Goal: Navigation & Orientation: Go to known website

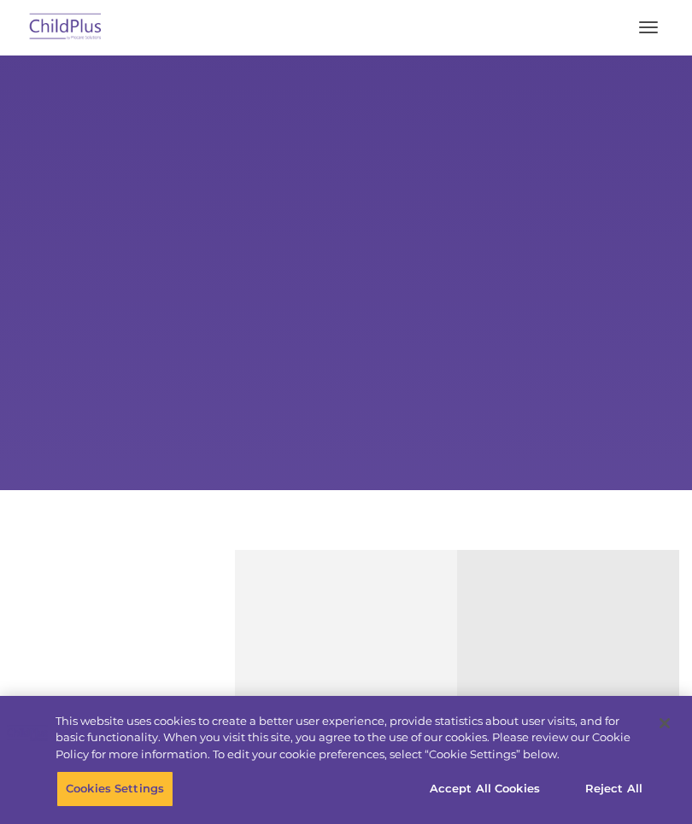
select select "MEDIUM"
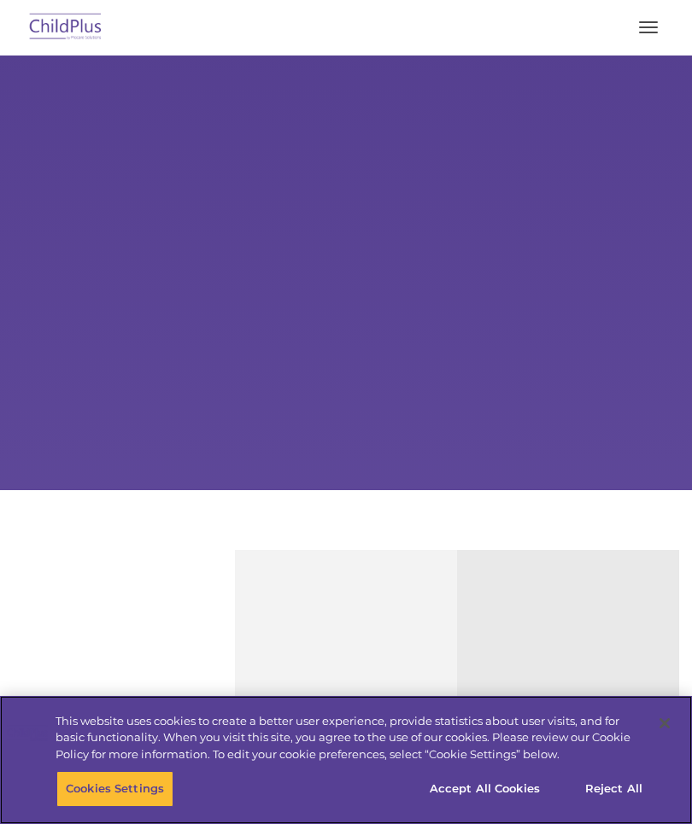
click at [497, 784] on button "Accept All Cookies" at bounding box center [484, 789] width 129 height 36
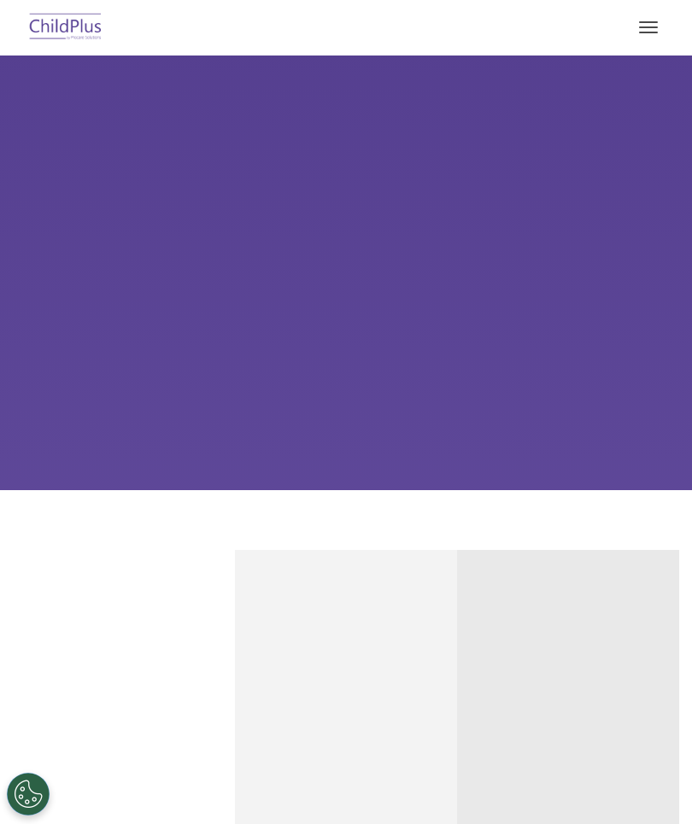
click at [650, 32] on span "button" at bounding box center [648, 33] width 19 height 2
click at [640, 32] on span "button" at bounding box center [648, 33] width 19 height 2
click at [644, 38] on button "button" at bounding box center [648, 27] width 36 height 27
click at [467, 299] on div "Learn More Request a Demo The Future of ChildPlus is Here! Boost your productiv…" at bounding box center [346, 273] width 692 height 435
select select "MEDIUM"
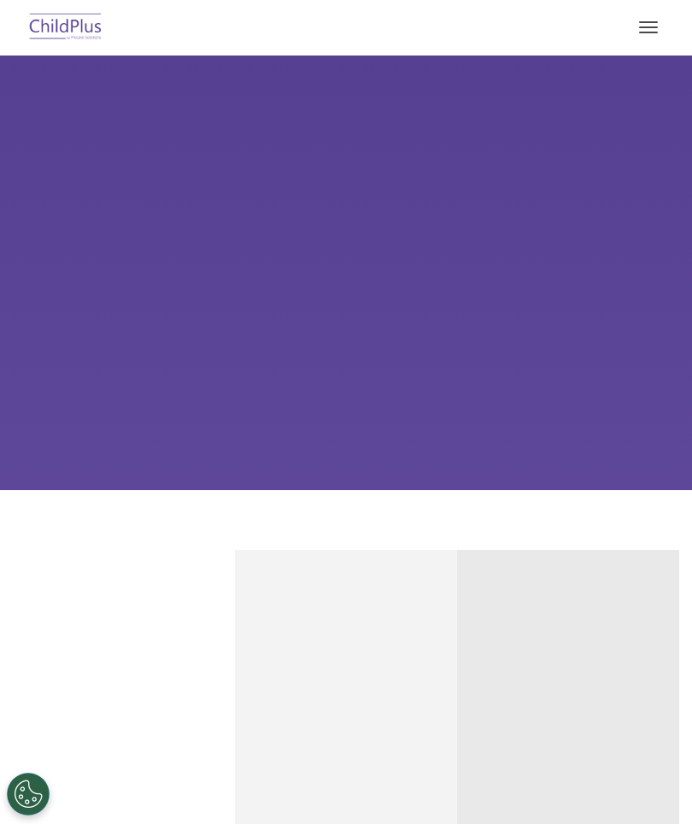
click at [645, 27] on span "button" at bounding box center [648, 27] width 19 height 2
click at [682, 8] on nav "Download Support | Schedule A Demo Search for: Search MENU MENU Software ChildP…" at bounding box center [346, 28] width 692 height 56
click at [641, 30] on button "button" at bounding box center [648, 27] width 36 height 27
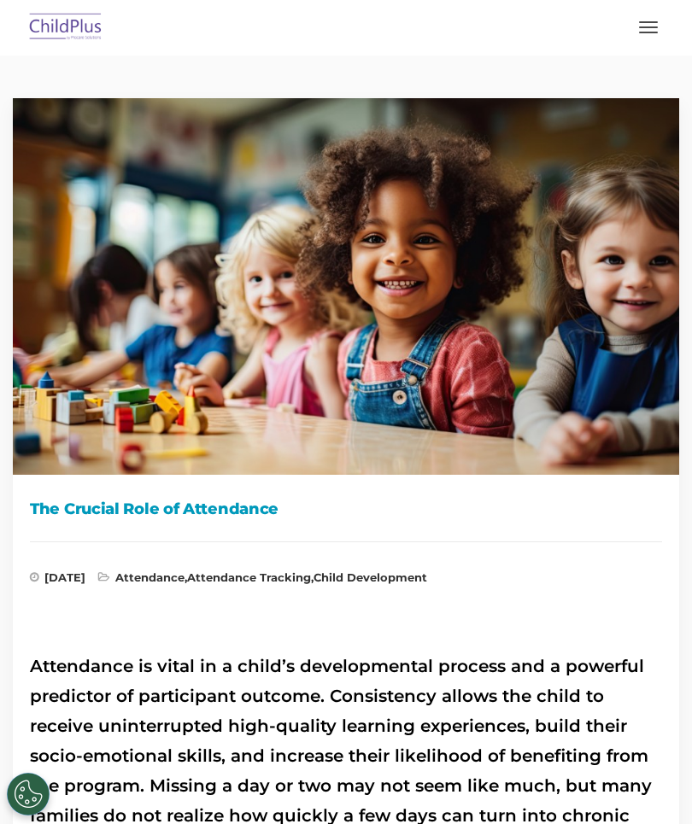
click at [650, 20] on button "button" at bounding box center [648, 27] width 36 height 27
click at [648, 33] on button "button" at bounding box center [648, 27] width 36 height 27
click at [642, 33] on button "button" at bounding box center [648, 27] width 36 height 27
click at [62, 30] on img at bounding box center [66, 28] width 80 height 40
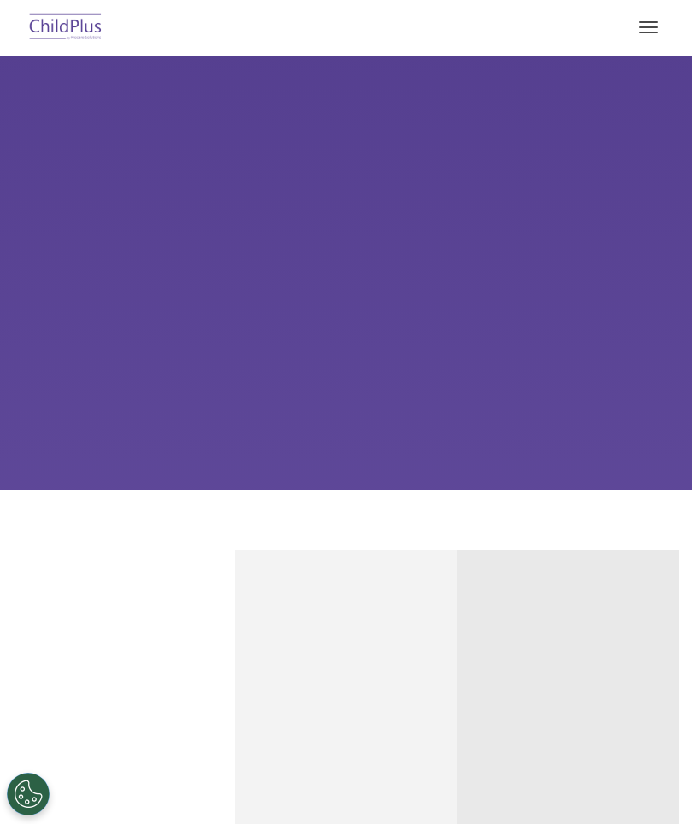
select select "MEDIUM"
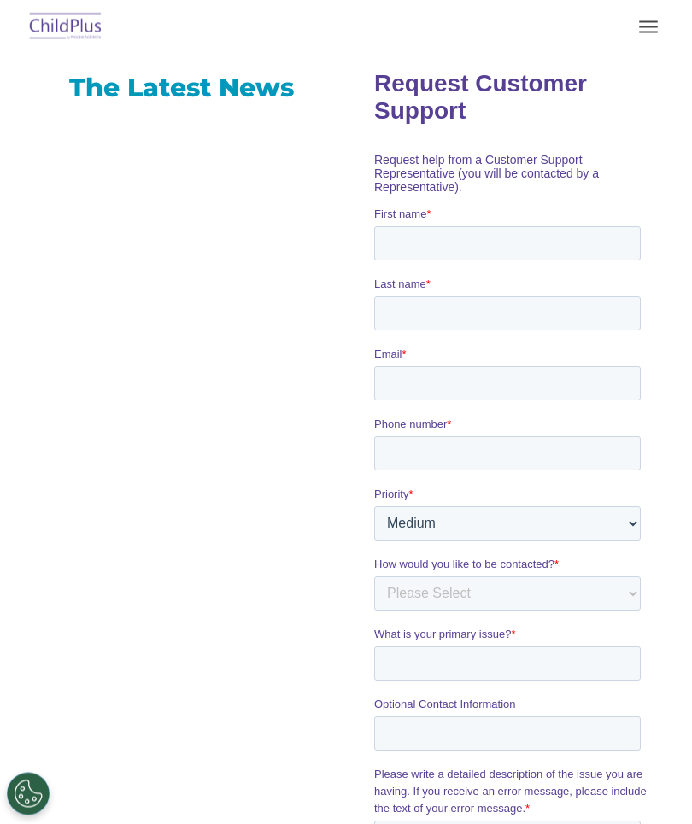
scroll to position [1058, 0]
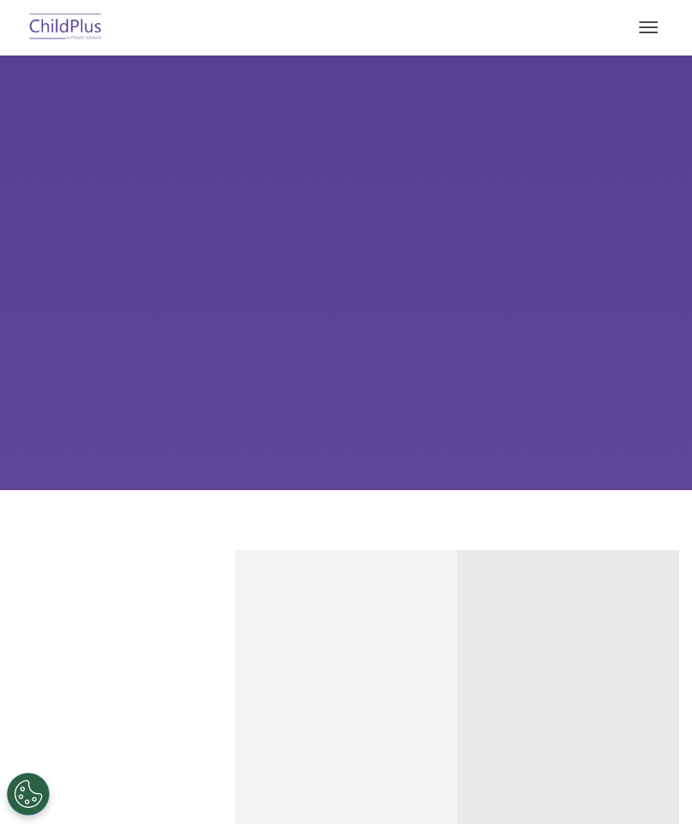
scroll to position [98, 0]
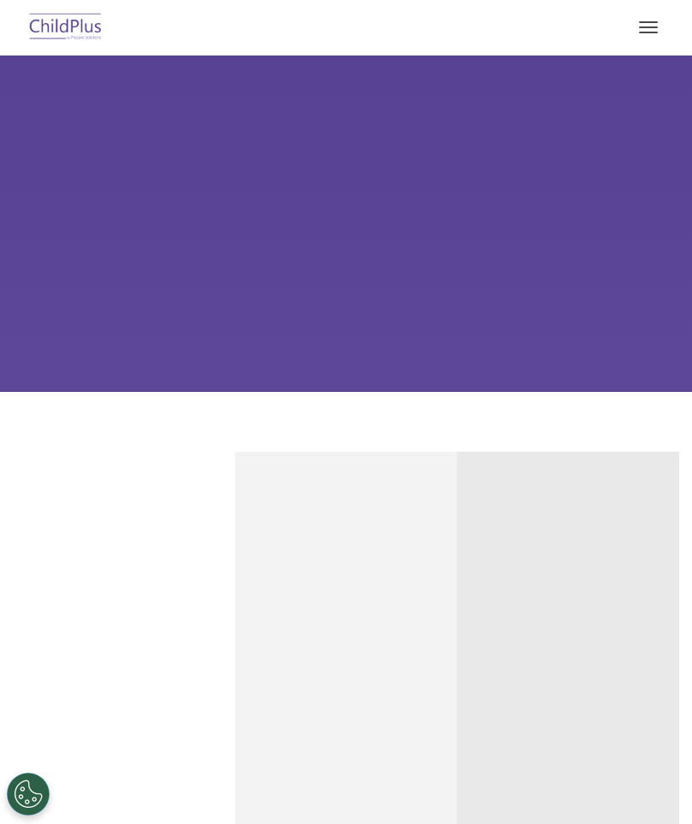
select select "MEDIUM"
